Goal: Complete application form

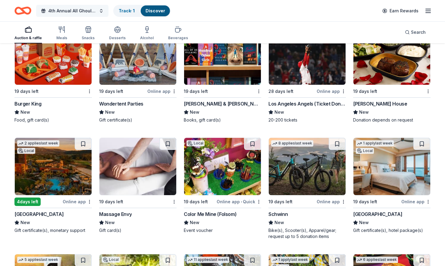
scroll to position [4215, 0]
click at [146, 168] on img at bounding box center [138, 166] width 77 height 57
click at [312, 159] on img at bounding box center [307, 166] width 77 height 57
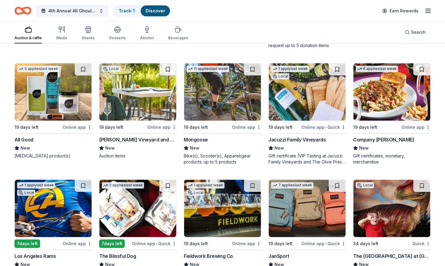
scroll to position [4456, 0]
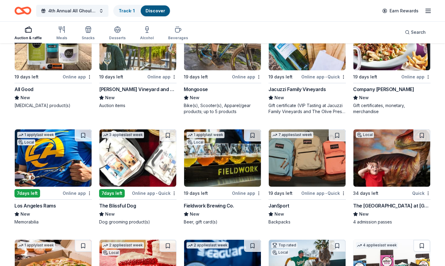
click at [153, 149] on img at bounding box center [138, 157] width 77 height 57
click at [323, 153] on img at bounding box center [307, 157] width 77 height 57
click at [231, 151] on img at bounding box center [222, 157] width 77 height 57
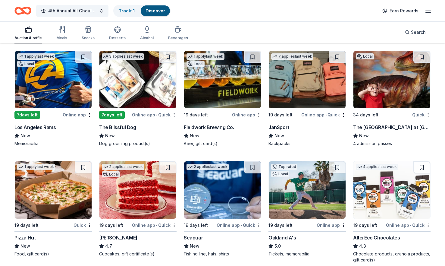
scroll to position [4546, 0]
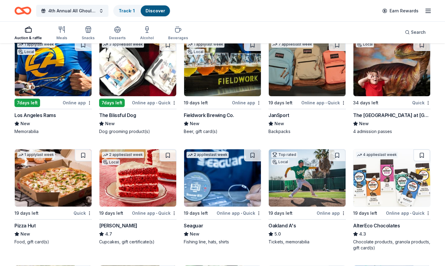
click at [207, 177] on img at bounding box center [222, 177] width 77 height 57
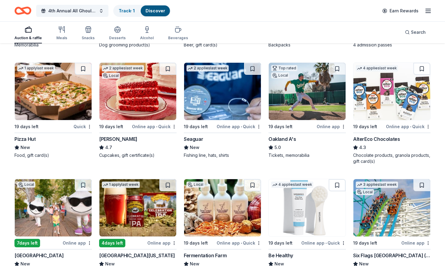
scroll to position [4667, 0]
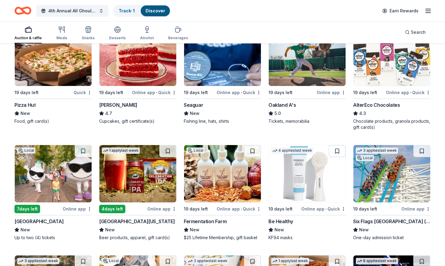
click at [312, 183] on img at bounding box center [307, 173] width 77 height 57
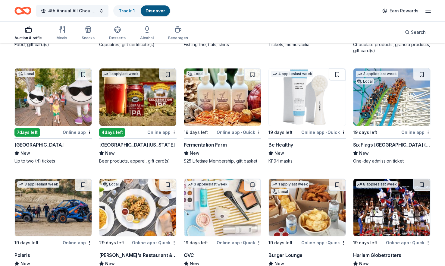
scroll to position [4758, 0]
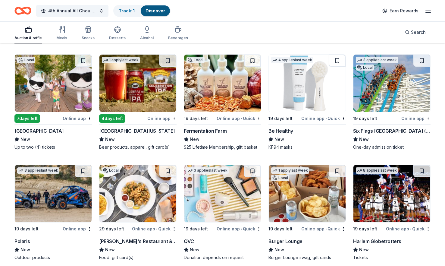
click at [387, 78] on img at bounding box center [392, 83] width 77 height 57
click at [237, 184] on img at bounding box center [222, 193] width 77 height 57
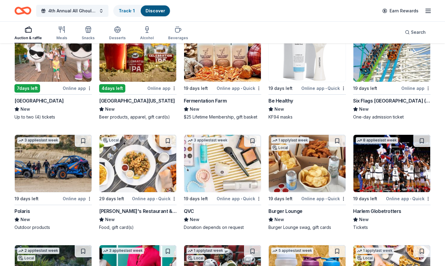
click at [47, 164] on img at bounding box center [53, 163] width 77 height 57
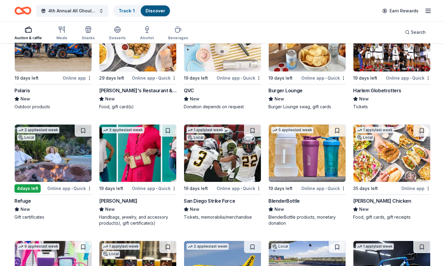
click at [137, 147] on img at bounding box center [138, 153] width 77 height 57
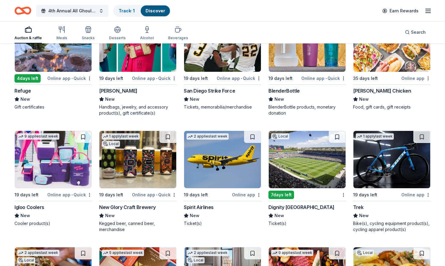
scroll to position [5029, 0]
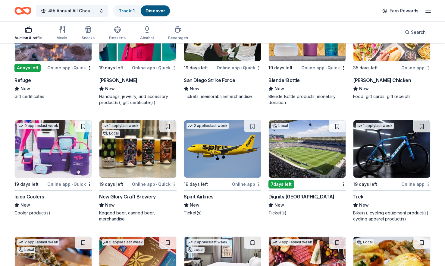
click at [218, 145] on img at bounding box center [222, 148] width 77 height 57
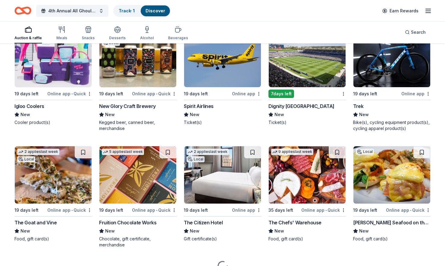
click at [394, 64] on img at bounding box center [392, 58] width 77 height 57
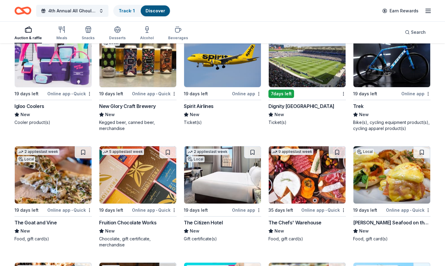
click at [398, 166] on img at bounding box center [392, 174] width 77 height 57
click at [48, 165] on img at bounding box center [53, 174] width 77 height 57
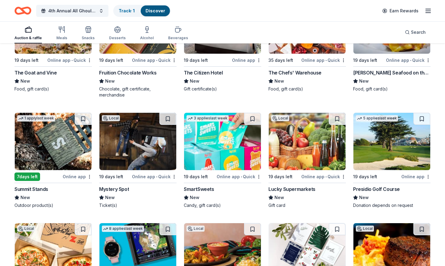
scroll to position [5300, 0]
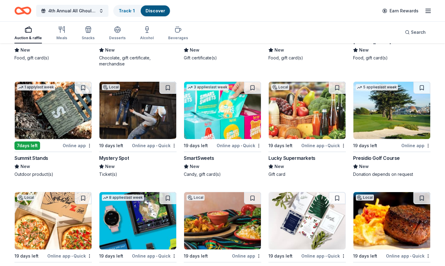
click at [388, 116] on img at bounding box center [392, 110] width 77 height 57
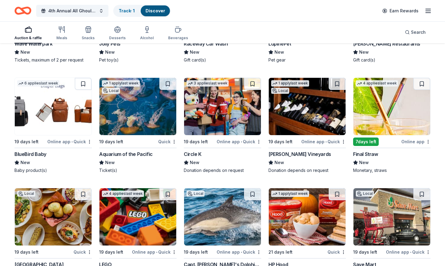
scroll to position [5818, 0]
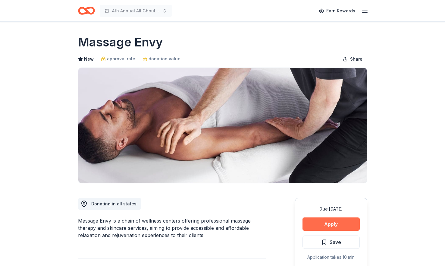
click at [330, 222] on button "Apply" at bounding box center [331, 223] width 57 height 13
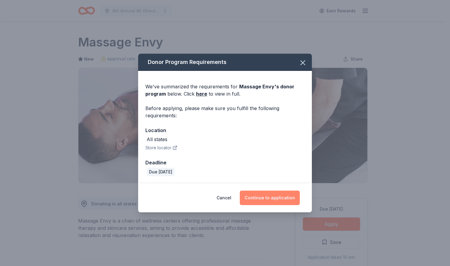
click at [266, 197] on button "Continue to application" at bounding box center [270, 198] width 60 height 14
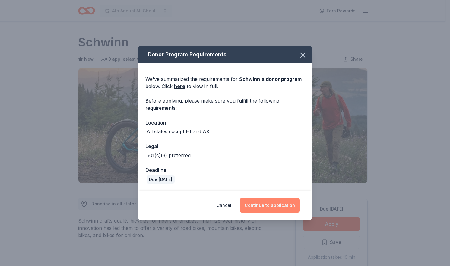
click at [274, 203] on button "Continue to application" at bounding box center [270, 205] width 60 height 14
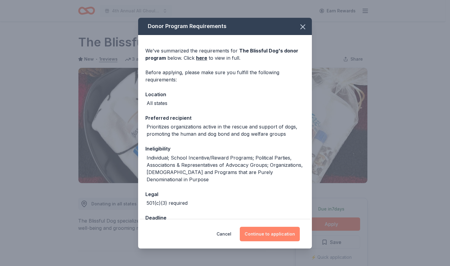
click at [264, 236] on button "Continue to application" at bounding box center [270, 234] width 60 height 14
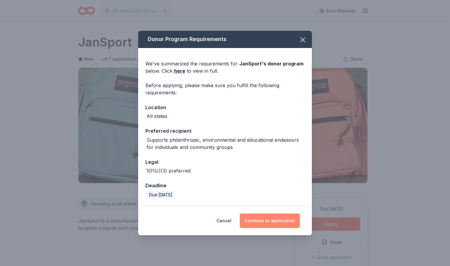
click at [273, 219] on button "Continue to application" at bounding box center [270, 221] width 60 height 14
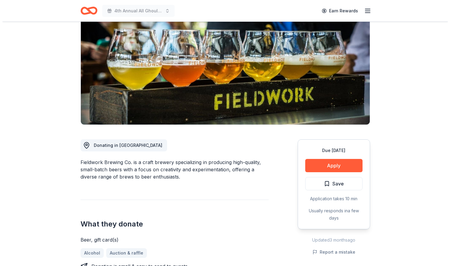
scroll to position [90, 0]
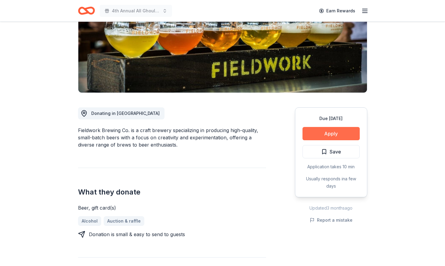
click at [341, 135] on button "Apply" at bounding box center [331, 133] width 57 height 13
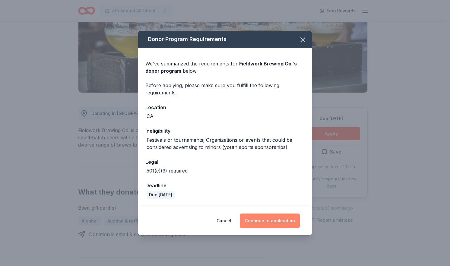
click at [278, 217] on button "Continue to application" at bounding box center [270, 221] width 60 height 14
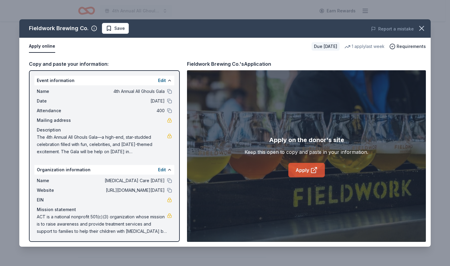
click at [314, 170] on icon at bounding box center [314, 168] width 3 height 3
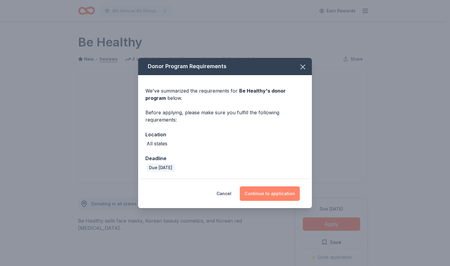
click at [257, 192] on button "Continue to application" at bounding box center [270, 193] width 60 height 14
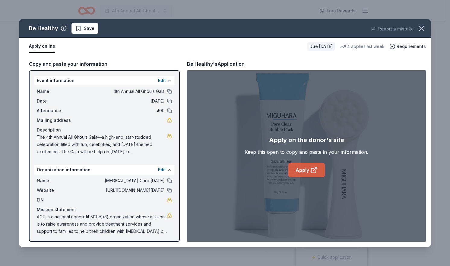
click at [305, 172] on link "Apply" at bounding box center [306, 170] width 36 height 14
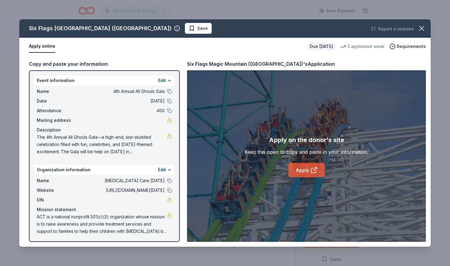
click at [307, 170] on link "Apply" at bounding box center [306, 170] width 36 height 14
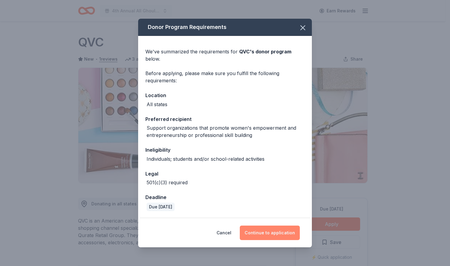
click at [286, 230] on button "Continue to application" at bounding box center [270, 233] width 60 height 14
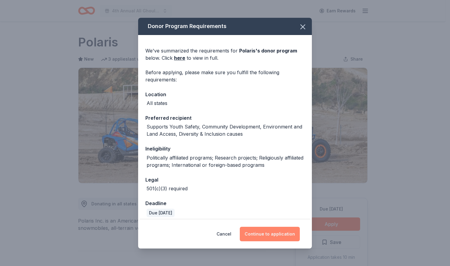
click at [268, 234] on button "Continue to application" at bounding box center [270, 234] width 60 height 14
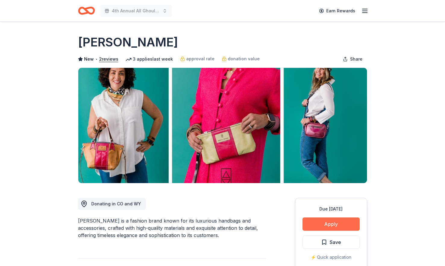
click at [341, 228] on button "Apply" at bounding box center [331, 223] width 57 height 13
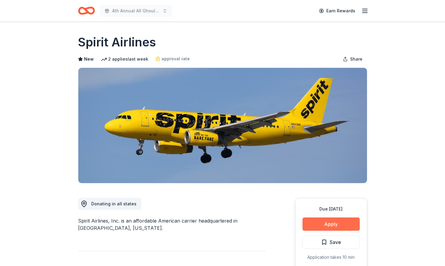
click at [336, 226] on button "Apply" at bounding box center [331, 223] width 57 height 13
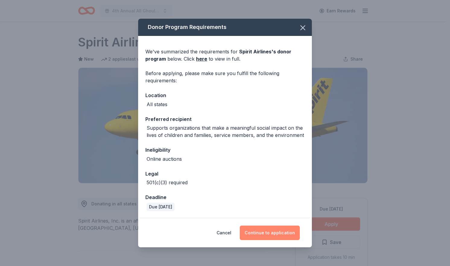
click at [275, 234] on button "Continue to application" at bounding box center [270, 233] width 60 height 14
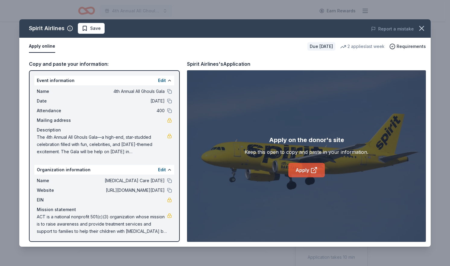
click at [298, 170] on link "Apply" at bounding box center [306, 170] width 36 height 14
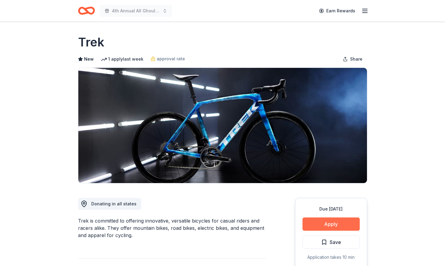
click at [336, 229] on button "Apply" at bounding box center [331, 223] width 57 height 13
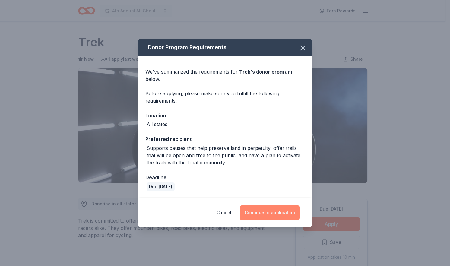
click at [286, 210] on button "Continue to application" at bounding box center [270, 212] width 60 height 14
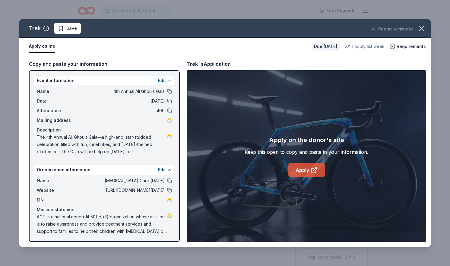
click at [304, 172] on link "Apply" at bounding box center [306, 170] width 36 height 14
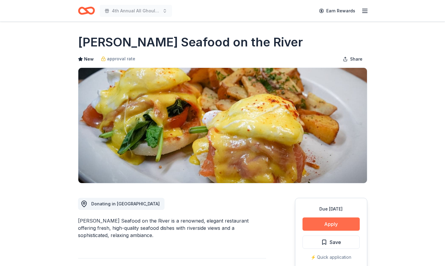
click at [323, 223] on button "Apply" at bounding box center [331, 223] width 57 height 13
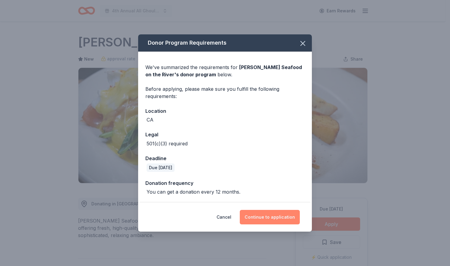
click at [268, 217] on button "Continue to application" at bounding box center [270, 217] width 60 height 14
